Goal: Check status: Check status

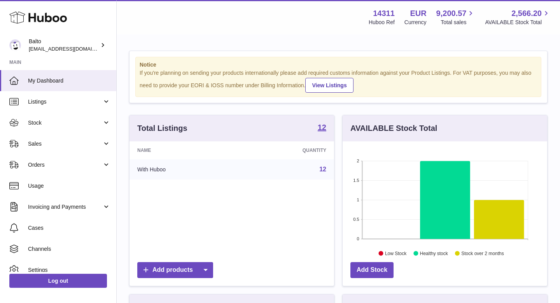
scroll to position [121, 205]
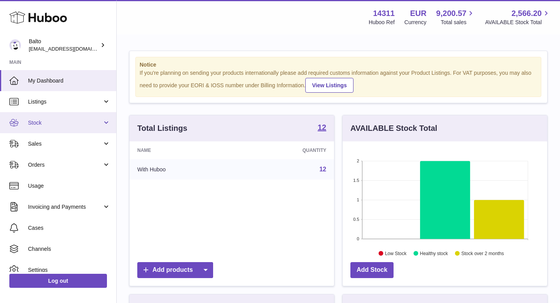
click at [62, 123] on span "Stock" at bounding box center [65, 122] width 74 height 7
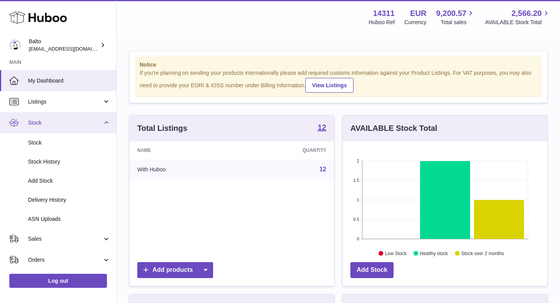
click at [62, 123] on span "Stock" at bounding box center [65, 122] width 74 height 7
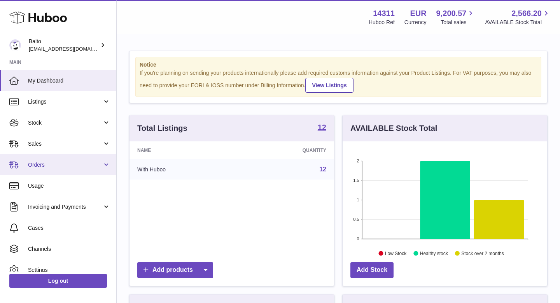
click at [56, 163] on span "Orders" at bounding box center [65, 164] width 74 height 7
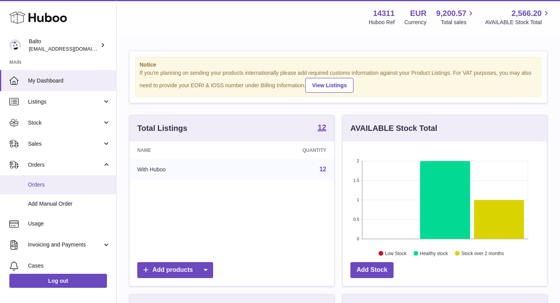
click at [74, 187] on span "Orders" at bounding box center [69, 184] width 82 height 7
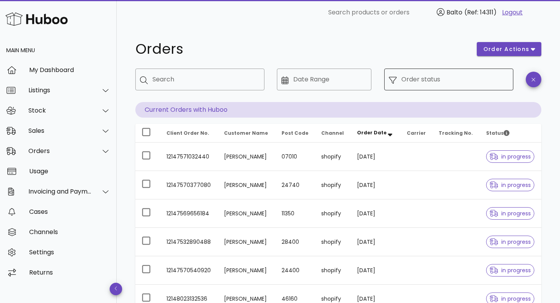
click at [443, 84] on input "Order status" at bounding box center [454, 79] width 107 height 12
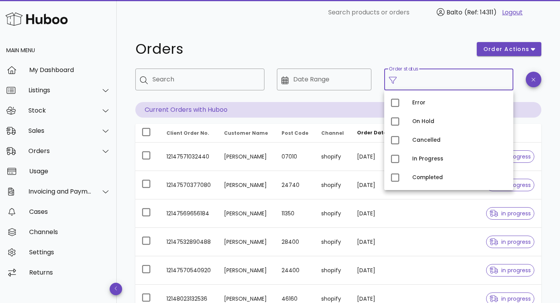
click at [370, 44] on h1 "Orders" at bounding box center [301, 49] width 332 height 14
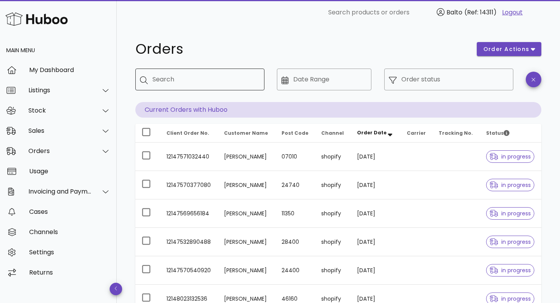
click at [233, 81] on input "Search" at bounding box center [205, 79] width 106 height 12
paste input "**********"
type input "**********"
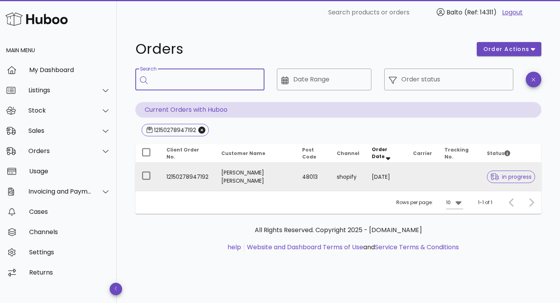
click at [205, 178] on td "12150278947192" at bounding box center [187, 177] width 55 height 28
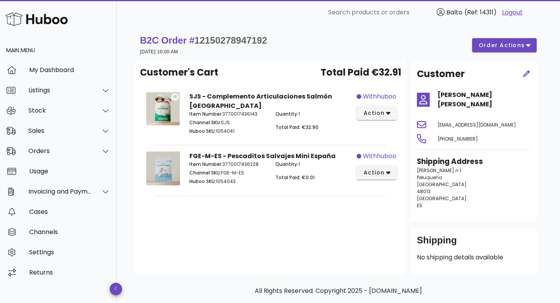
click at [242, 39] on span "12150278947192" at bounding box center [230, 40] width 73 height 11
click at [248, 37] on span "12150278947192" at bounding box center [230, 40] width 73 height 11
copy span "12150278947192"
